Goal: Navigation & Orientation: Understand site structure

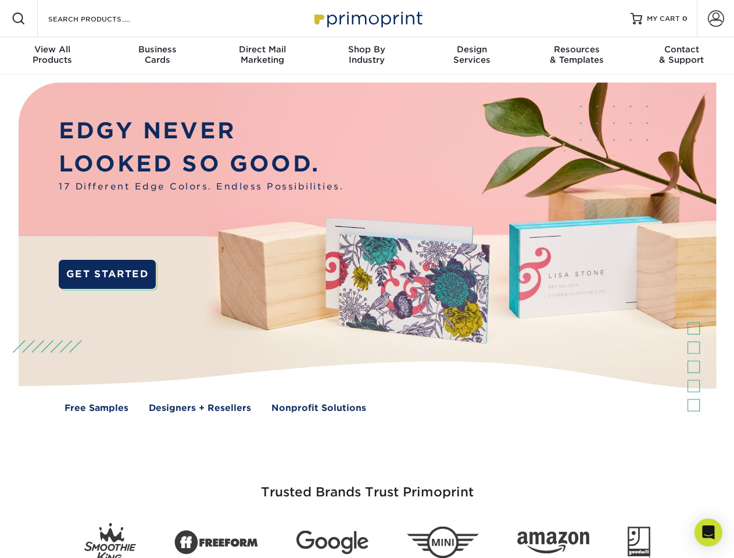
click at [367, 279] on img at bounding box center [366, 255] width 727 height 363
click at [19, 19] on span at bounding box center [19, 19] width 14 height 14
click at [716, 19] on span at bounding box center [716, 18] width 16 height 16
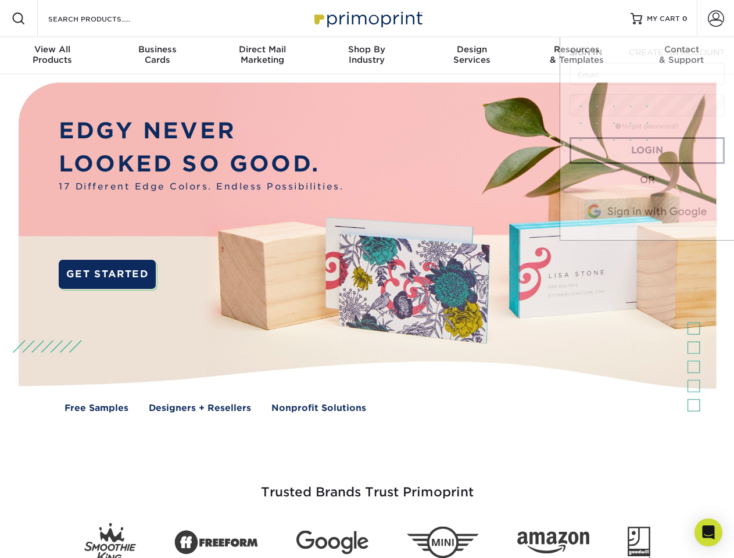
click at [52, 56] on div "View All Products" at bounding box center [52, 54] width 105 height 21
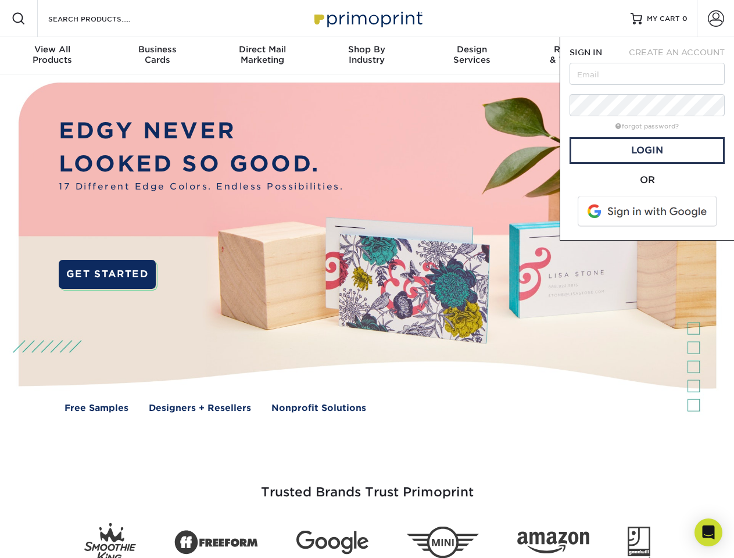
click at [157, 56] on div "Business Cards" at bounding box center [157, 54] width 105 height 21
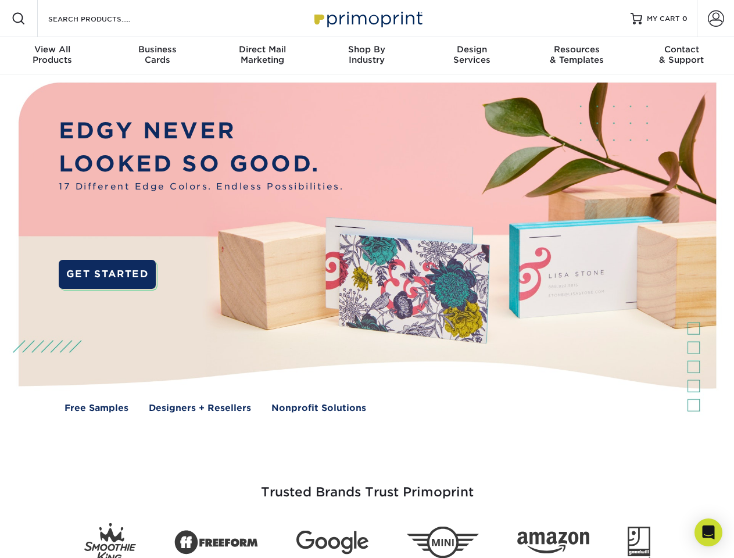
click at [262, 56] on div "Direct Mail Marketing" at bounding box center [262, 54] width 105 height 21
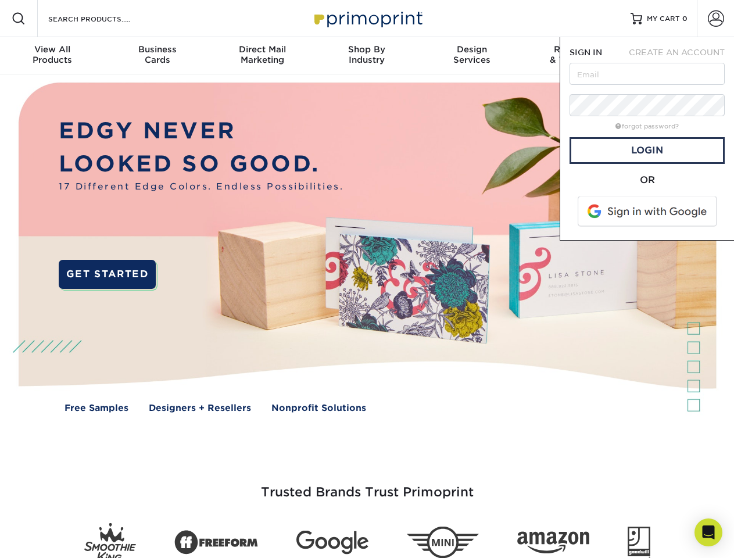
click at [367, 56] on div "Shop By Industry" at bounding box center [367, 54] width 105 height 21
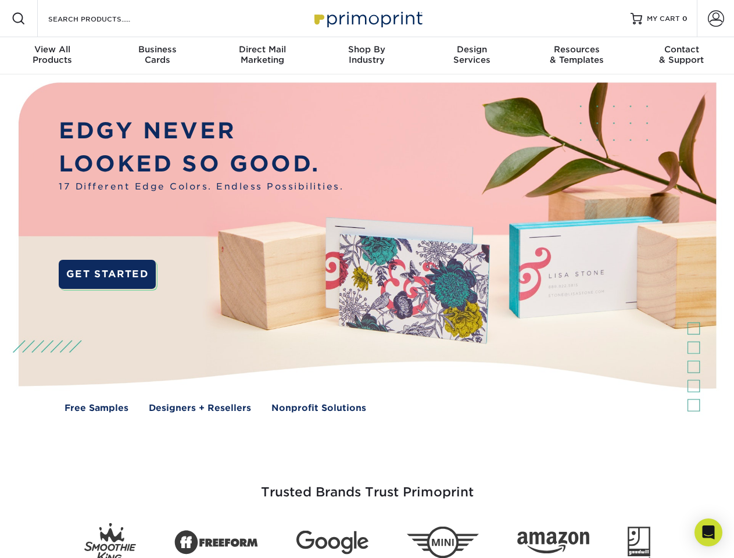
click at [472, 56] on div "Design Services" at bounding box center [472, 54] width 105 height 21
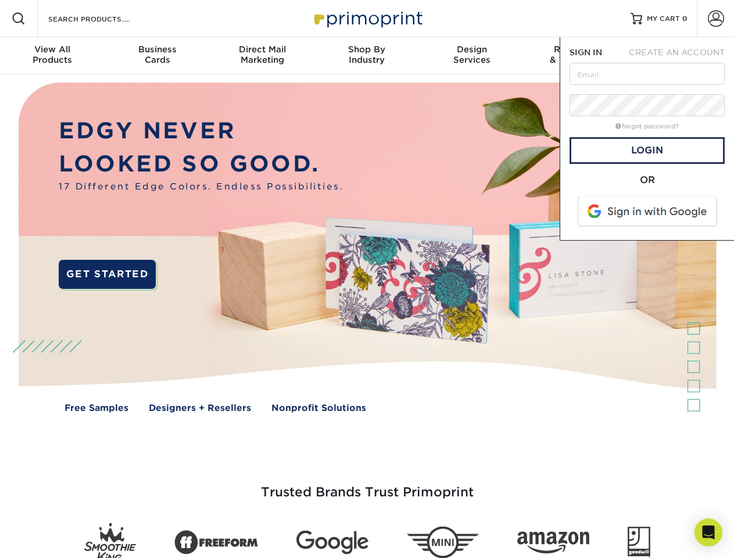
click at [577, 56] on span "SIGN IN" at bounding box center [586, 52] width 33 height 9
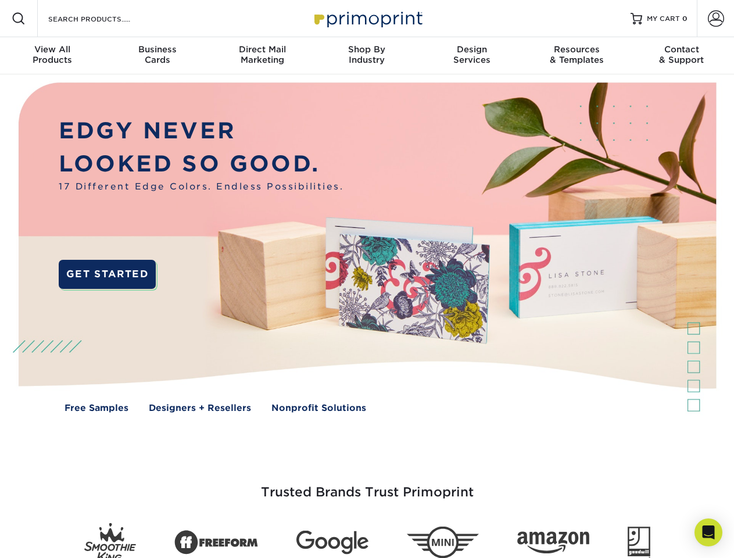
click at [682, 56] on div "Contact & Support" at bounding box center [682, 54] width 105 height 21
